Goal: Check status: Verify the current state of an ongoing process or item

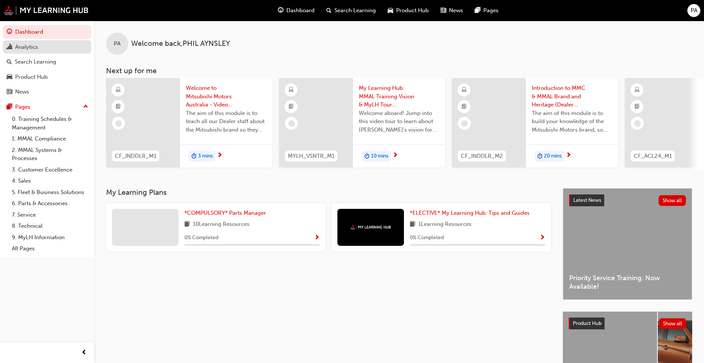
click at [33, 44] on div "Analytics" at bounding box center [26, 47] width 23 height 8
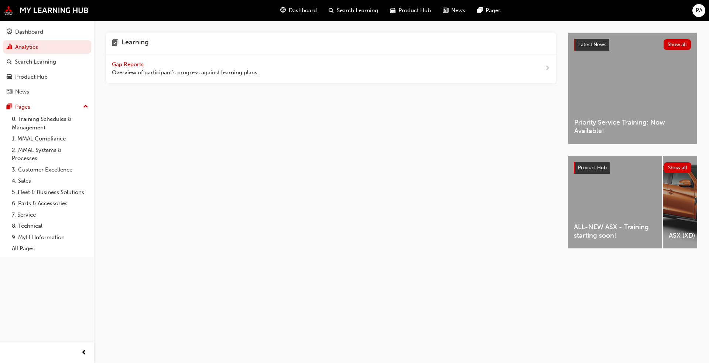
click at [127, 60] on div "Gap Reports Overview of participant's progress against learning plans." at bounding box center [185, 68] width 147 height 17
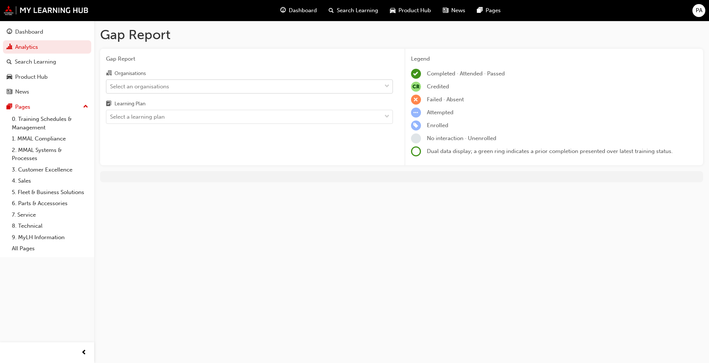
click at [369, 85] on div "Select an organisations" at bounding box center [243, 86] width 275 height 13
click at [111, 85] on input "Organisations Select an organisations" at bounding box center [110, 86] width 1 height 6
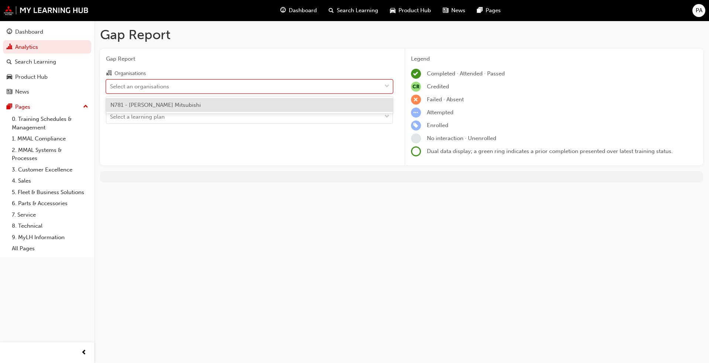
click at [177, 108] on span "N781 - [PERSON_NAME] Mitsubishi" at bounding box center [155, 105] width 91 height 7
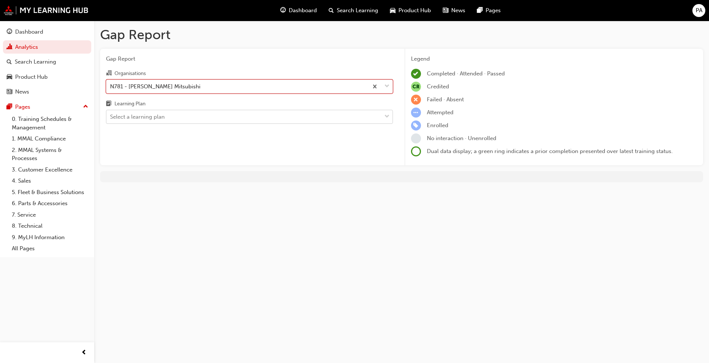
click at [164, 114] on div "Select a learning plan" at bounding box center [137, 117] width 55 height 8
click at [111, 114] on input "Learning Plan Select a learning plan" at bounding box center [110, 116] width 1 height 6
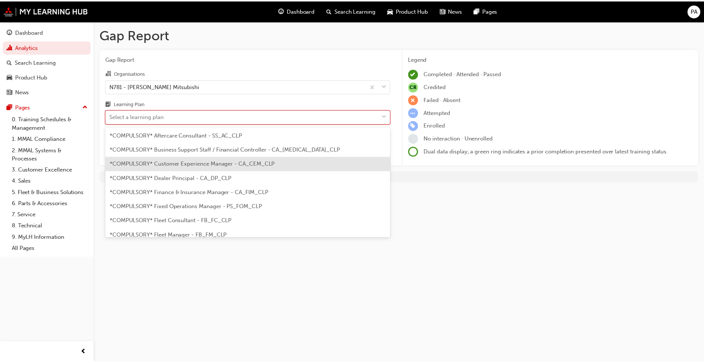
scroll to position [148, 0]
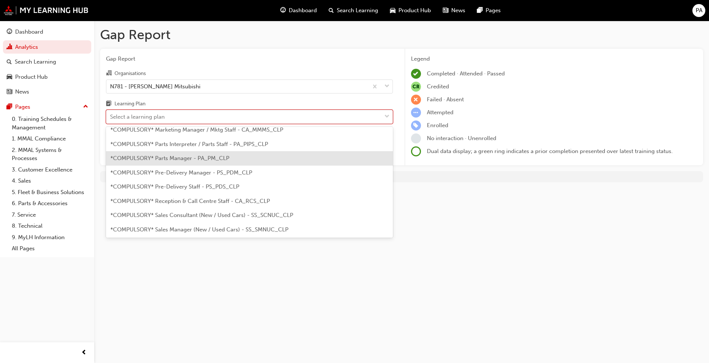
click at [189, 158] on span "*COMPULSORY* Parts Manager - PA_PM_CLP" at bounding box center [169, 158] width 119 height 7
